Goal: Transaction & Acquisition: Purchase product/service

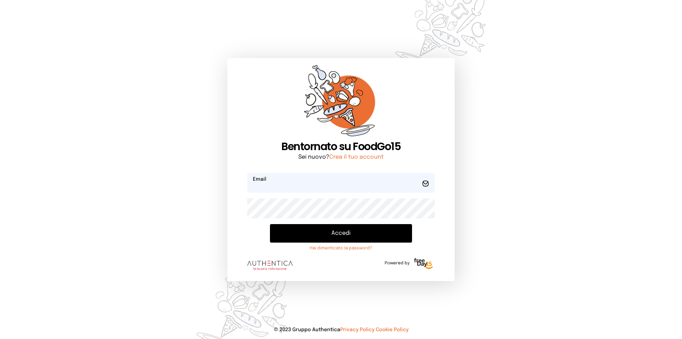
type input "**********"
click at [300, 232] on button "Accedi" at bounding box center [341, 233] width 142 height 18
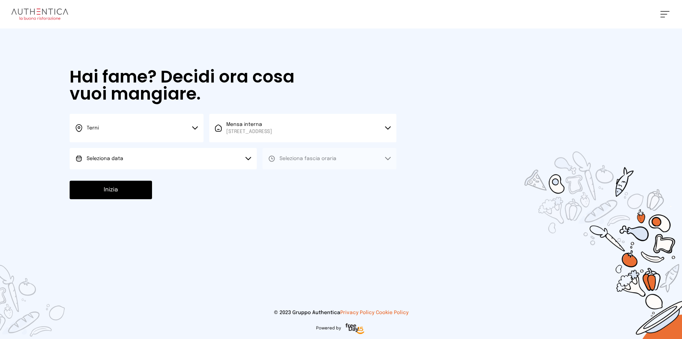
click at [227, 162] on button "Seleziona data" at bounding box center [163, 158] width 187 height 21
click at [231, 175] on li "[DATE], [DATE]" at bounding box center [163, 178] width 187 height 18
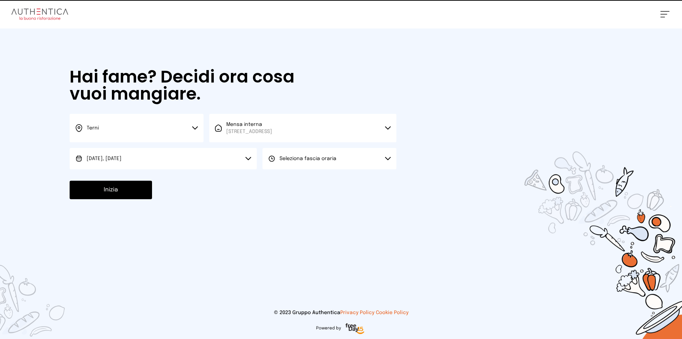
click at [287, 160] on span "Seleziona fascia oraria" at bounding box center [308, 158] width 57 height 5
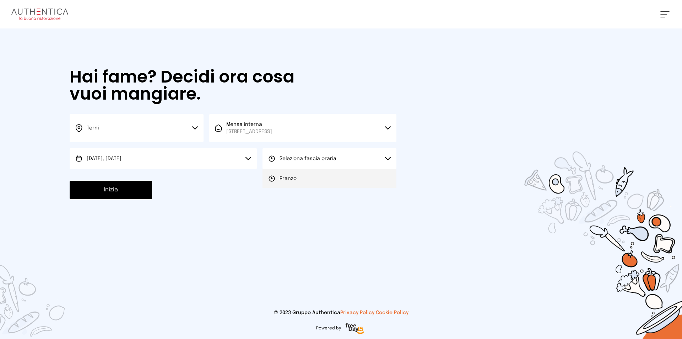
click at [289, 171] on li "Pranzo" at bounding box center [330, 178] width 134 height 18
click at [140, 189] on button "Inizia" at bounding box center [111, 190] width 82 height 18
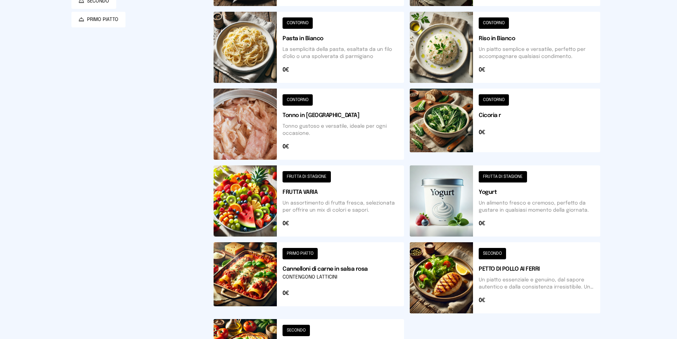
scroll to position [101, 0]
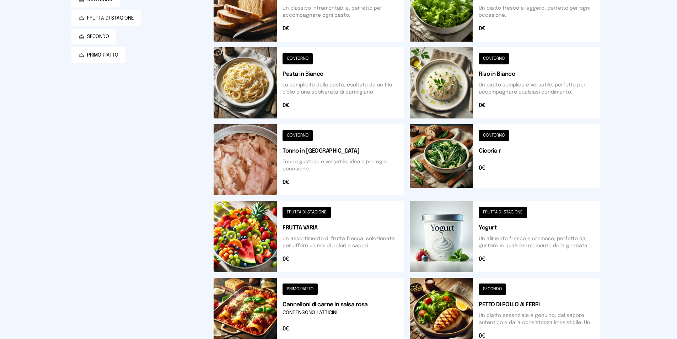
click at [419, 86] on button at bounding box center [505, 82] width 190 height 71
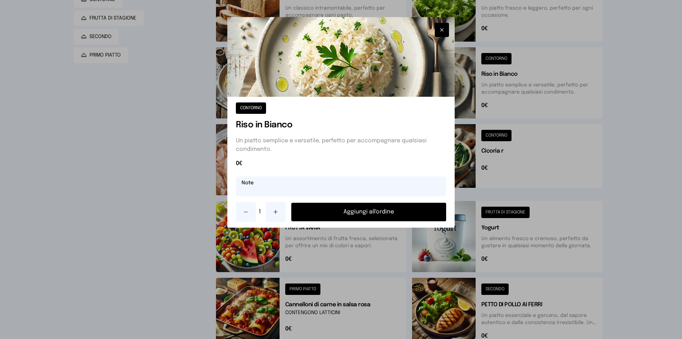
click at [335, 183] on input "text" at bounding box center [341, 186] width 210 height 20
type input "**********"
click at [341, 209] on button "Aggiungi all'ordine" at bounding box center [368, 212] width 155 height 18
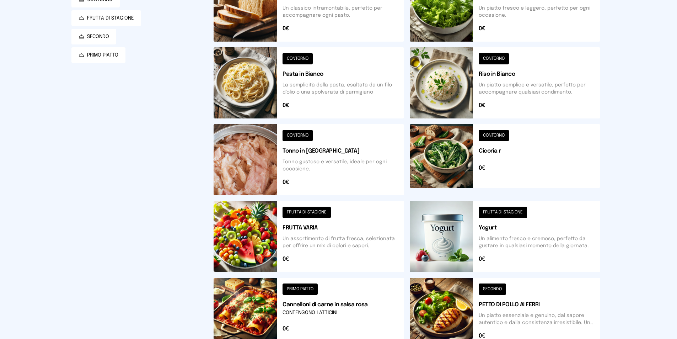
click at [490, 170] on button at bounding box center [505, 159] width 190 height 71
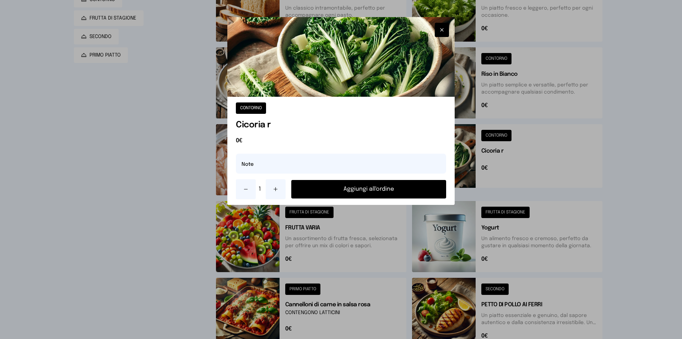
click at [359, 188] on button "Aggiungi all'ordine" at bounding box center [368, 189] width 155 height 18
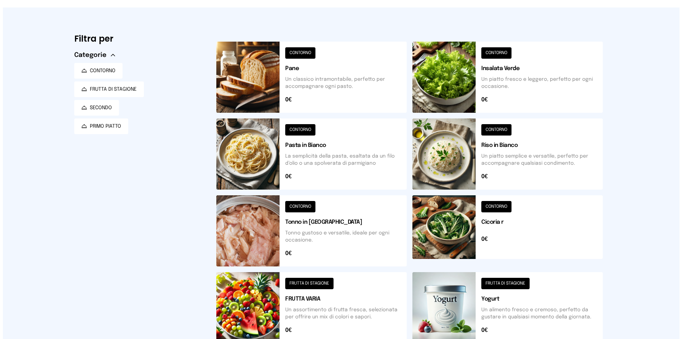
scroll to position [0, 0]
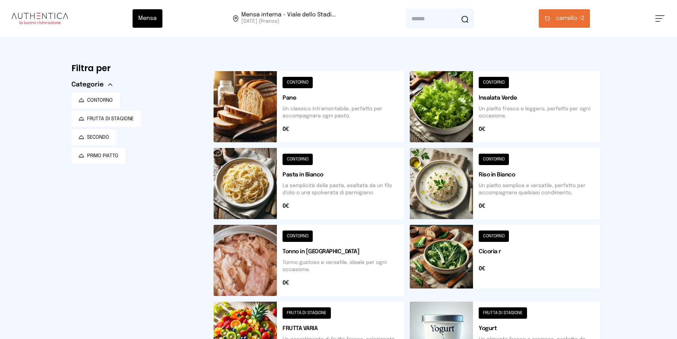
click at [565, 16] on span "carrello •" at bounding box center [568, 18] width 25 height 9
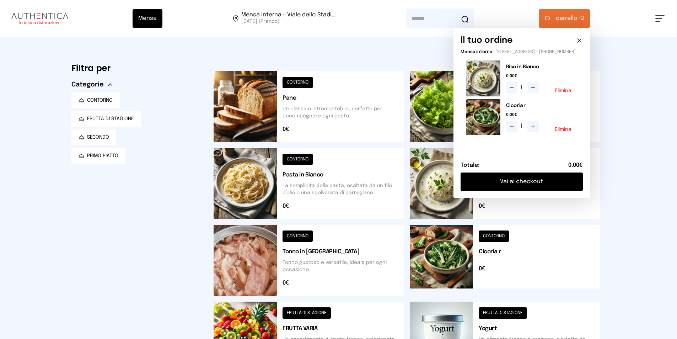
click at [538, 187] on button "Vai al checkout" at bounding box center [522, 181] width 122 height 18
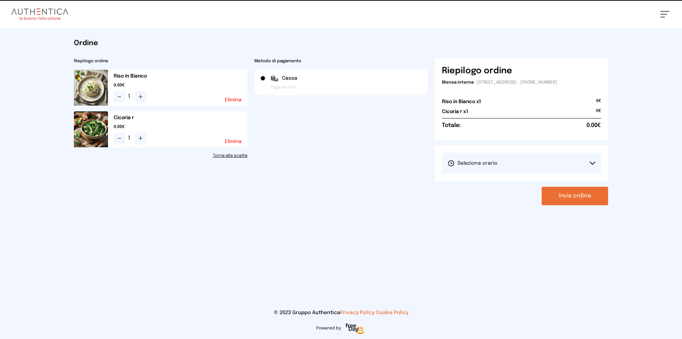
click at [531, 166] on button "Seleziona orario" at bounding box center [521, 162] width 159 height 21
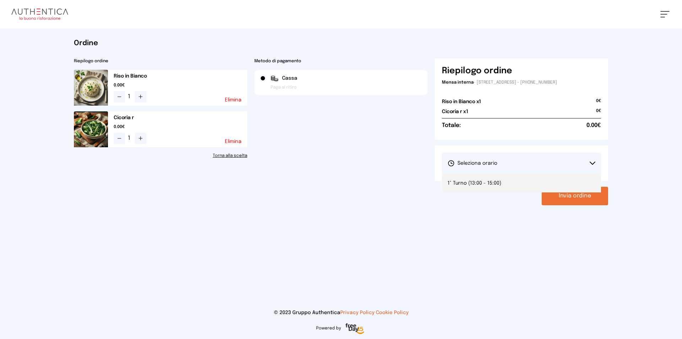
click at [526, 181] on li "1° Turno (13:00 - 15:00)" at bounding box center [521, 183] width 159 height 18
click at [569, 193] on button "Invia ordine" at bounding box center [575, 196] width 66 height 18
